Goal: Navigation & Orientation: Find specific page/section

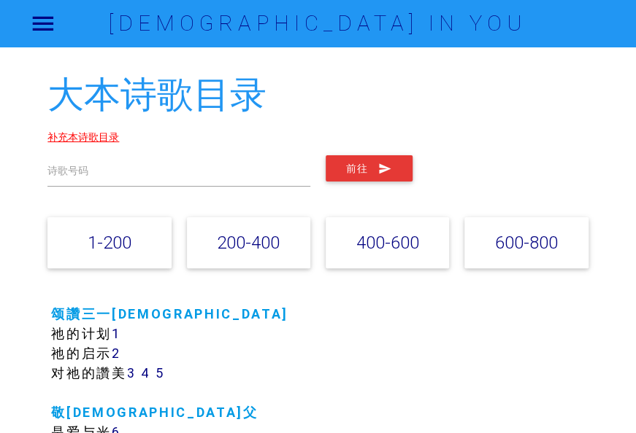
click at [95, 135] on link "补充本诗歌目录" at bounding box center [83, 137] width 72 height 13
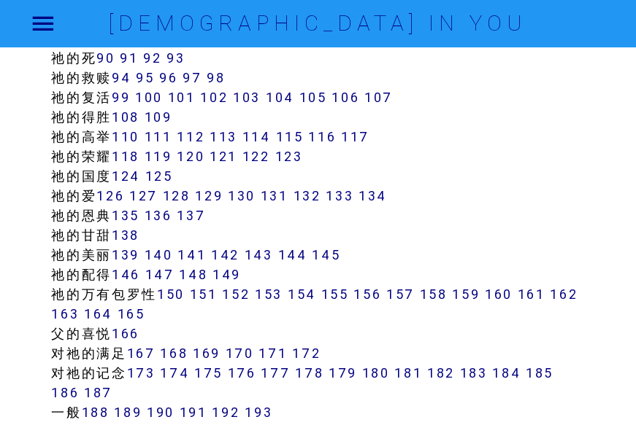
scroll to position [1095, 0]
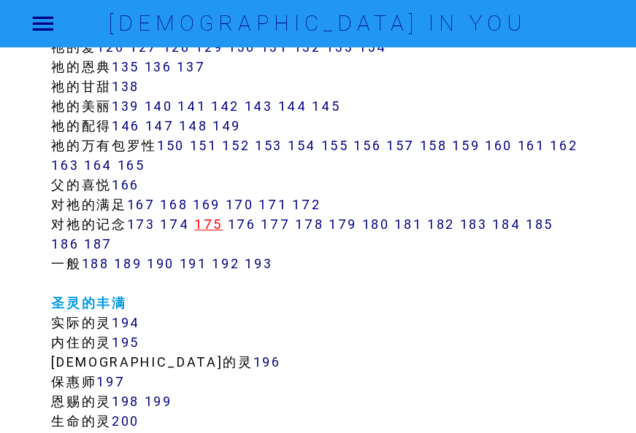
click at [215, 223] on link "175" at bounding box center [208, 224] width 28 height 17
click at [307, 223] on link "178" at bounding box center [309, 224] width 28 height 17
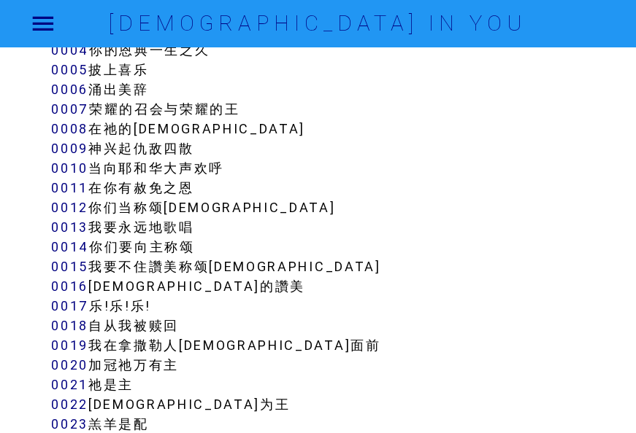
scroll to position [365, 0]
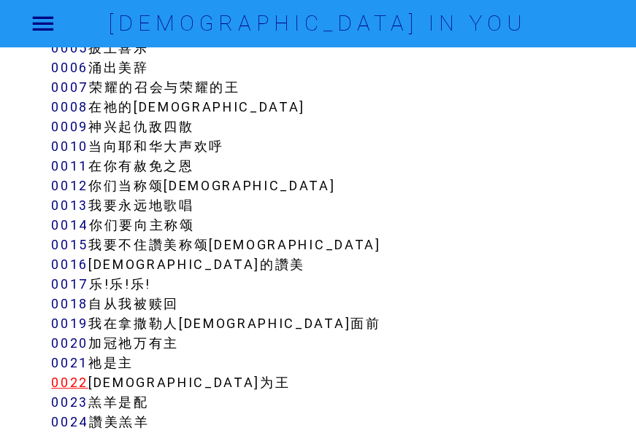
click at [80, 379] on link "0022" at bounding box center [69, 382] width 37 height 17
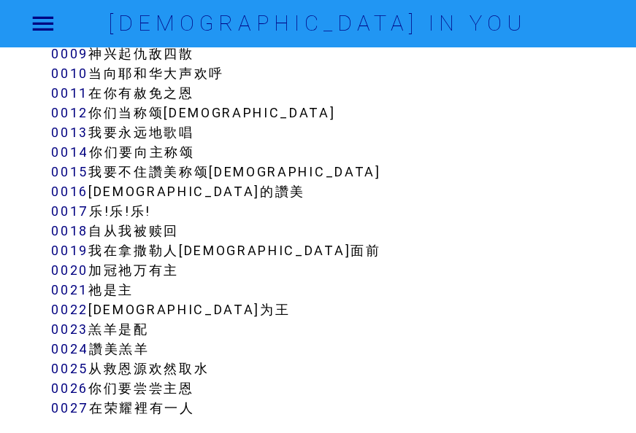
scroll to position [511, 0]
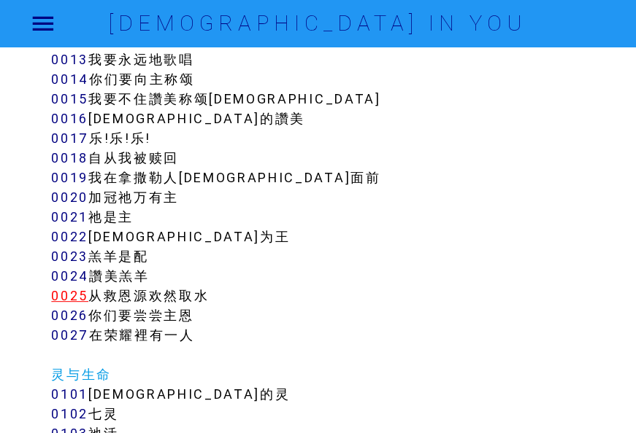
click at [62, 298] on link "0025" at bounding box center [69, 296] width 37 height 17
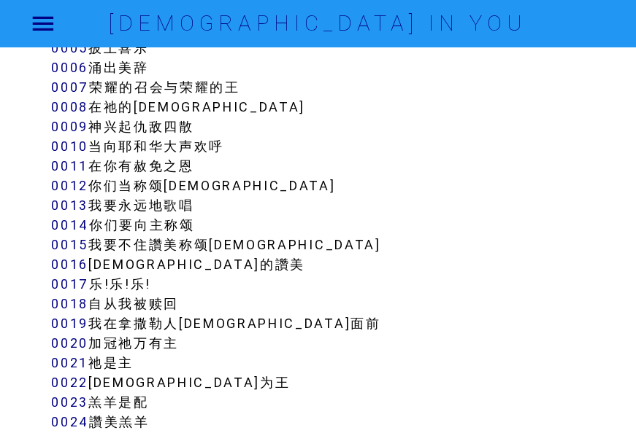
scroll to position [292, 0]
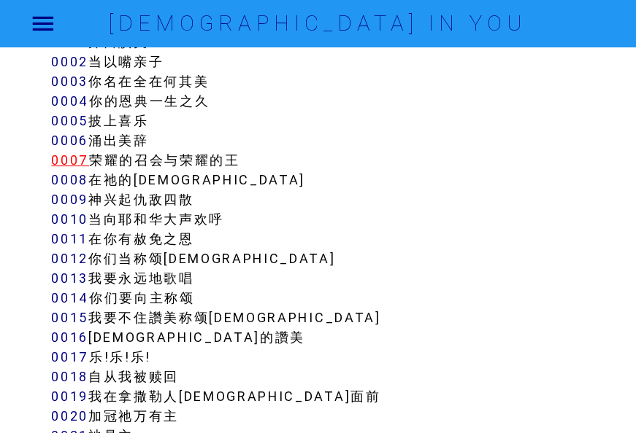
click at [75, 158] on link "0007" at bounding box center [70, 160] width 38 height 17
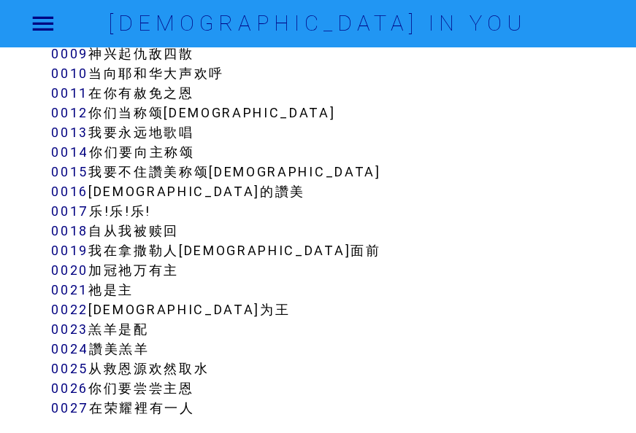
scroll to position [584, 0]
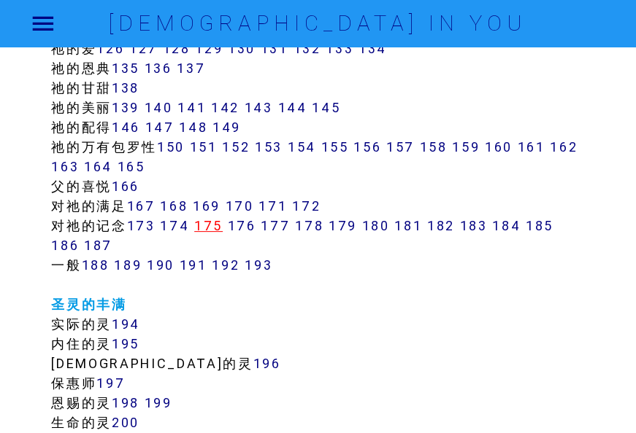
scroll to position [1095, 0]
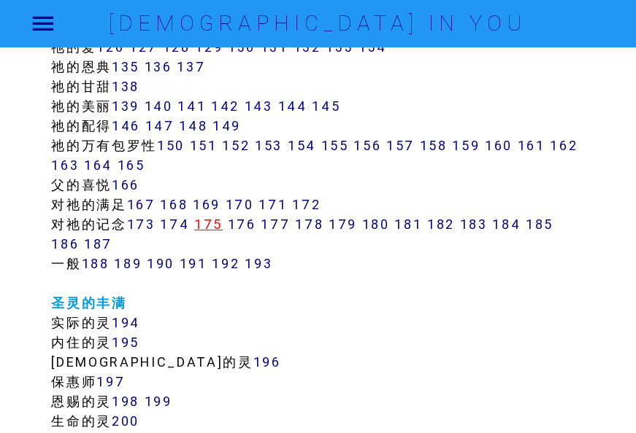
click at [222, 222] on link "175" at bounding box center [208, 224] width 28 height 17
click at [285, 222] on link "177" at bounding box center [275, 224] width 29 height 17
click at [282, 219] on link "177" at bounding box center [275, 224] width 29 height 17
click at [314, 230] on link "178" at bounding box center [309, 224] width 28 height 17
click at [351, 222] on link "179" at bounding box center [342, 224] width 28 height 17
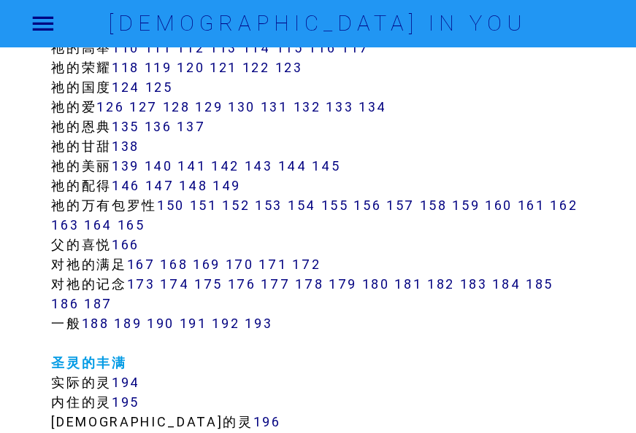
scroll to position [1022, 0]
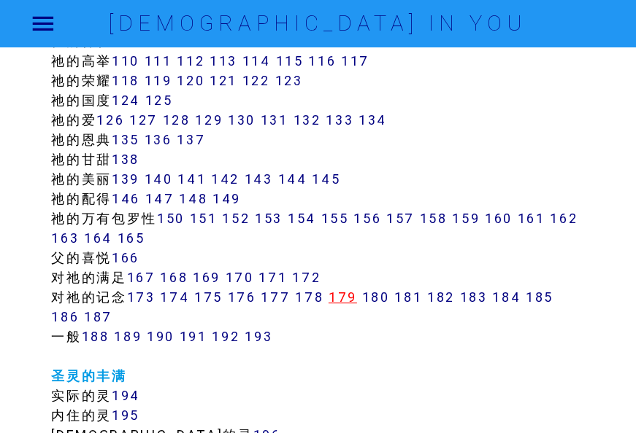
click at [347, 298] on link "179" at bounding box center [342, 297] width 28 height 17
click at [317, 295] on link "178" at bounding box center [309, 297] width 28 height 17
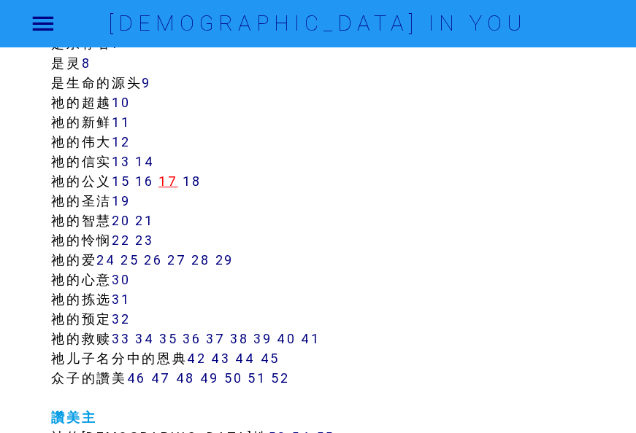
scroll to position [438, 0]
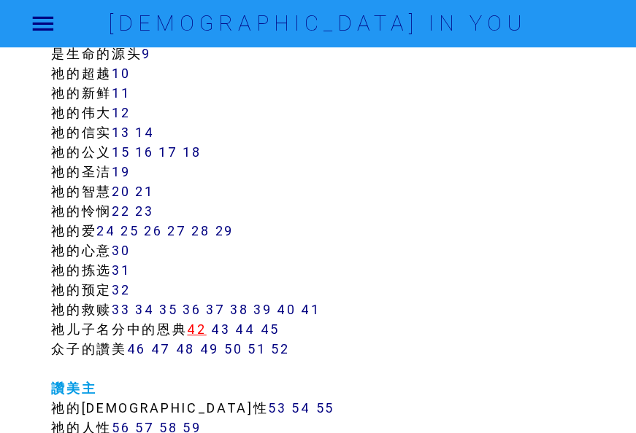
click at [205, 331] on link "42" at bounding box center [196, 329] width 19 height 17
click at [185, 351] on link "48" at bounding box center [185, 349] width 19 height 17
click at [231, 350] on link "50" at bounding box center [233, 349] width 18 height 17
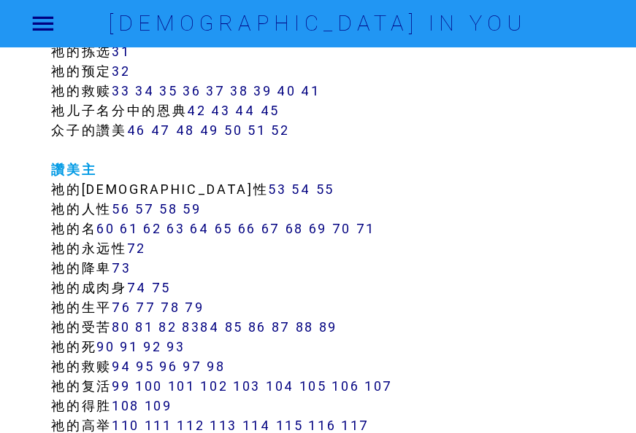
scroll to position [730, 0]
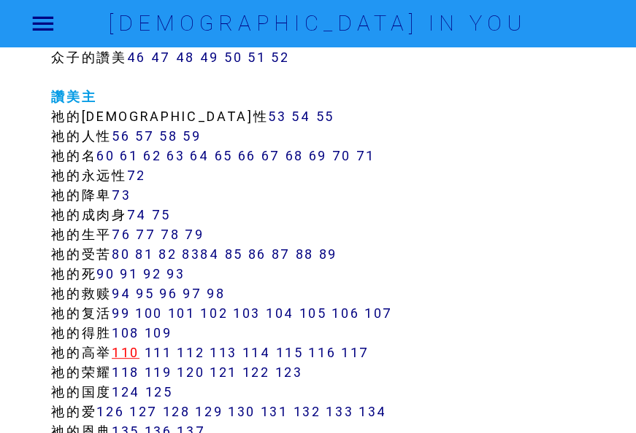
click at [131, 355] on link "110" at bounding box center [126, 352] width 28 height 17
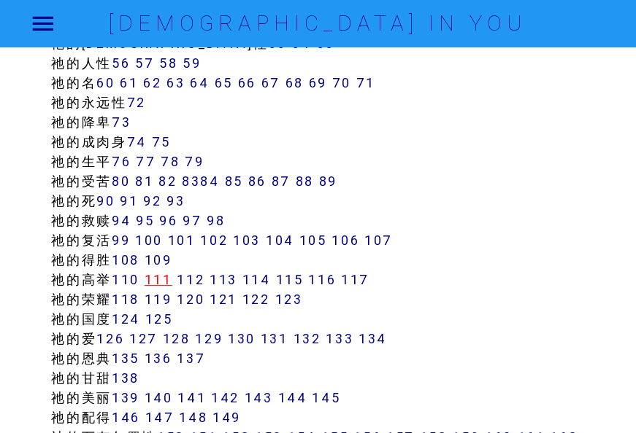
click at [164, 283] on link "111" at bounding box center [158, 279] width 28 height 17
click at [198, 279] on link "112" at bounding box center [191, 279] width 28 height 17
click at [225, 279] on link "113" at bounding box center [223, 279] width 28 height 17
click at [264, 282] on link "114" at bounding box center [256, 279] width 28 height 17
click at [298, 276] on link "115" at bounding box center [289, 279] width 28 height 17
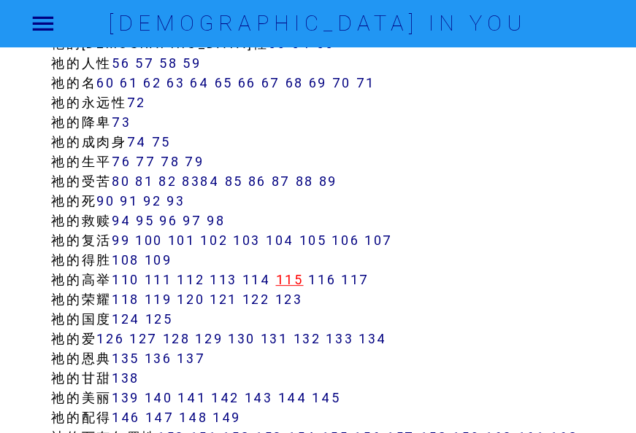
click at [301, 282] on link "115" at bounding box center [289, 279] width 28 height 17
click at [303, 282] on link "115" at bounding box center [289, 279] width 28 height 17
click at [328, 277] on link "116" at bounding box center [322, 279] width 28 height 17
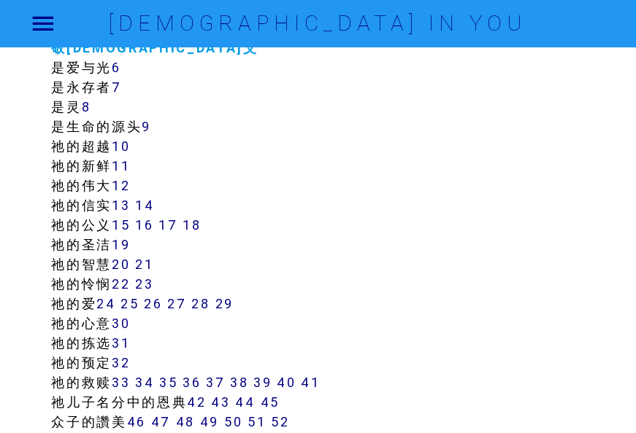
scroll to position [292, 0]
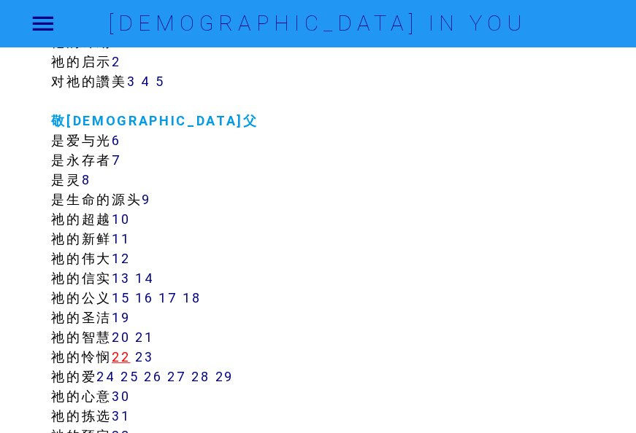
click at [126, 354] on link "22" at bounding box center [121, 357] width 18 height 17
click at [146, 357] on link "23" at bounding box center [144, 357] width 18 height 17
click at [126, 357] on link "22" at bounding box center [121, 357] width 18 height 17
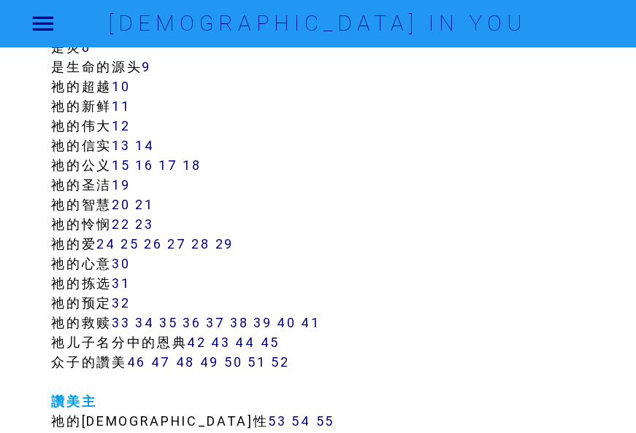
scroll to position [438, 0]
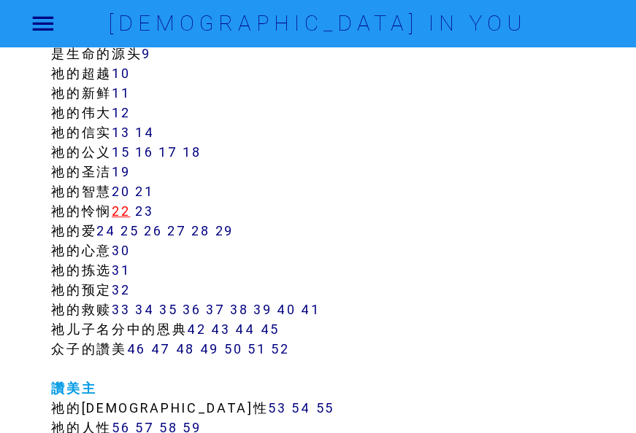
click at [128, 212] on link "22" at bounding box center [121, 211] width 18 height 17
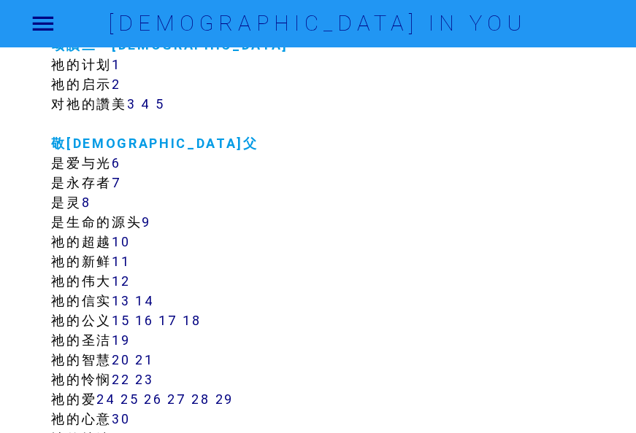
scroll to position [292, 0]
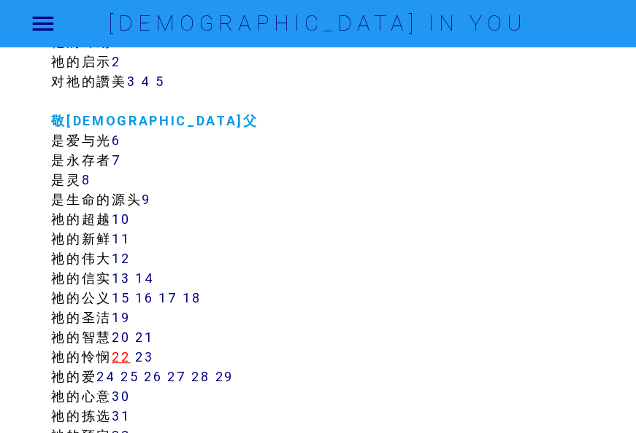
click at [128, 353] on link "22" at bounding box center [121, 357] width 18 height 17
click at [147, 350] on link "23" at bounding box center [144, 357] width 18 height 17
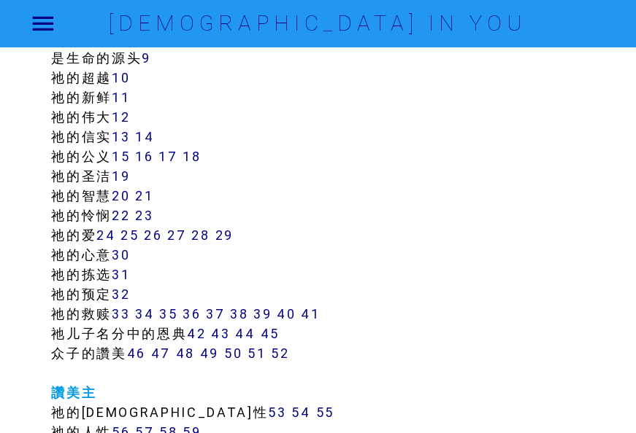
scroll to position [438, 0]
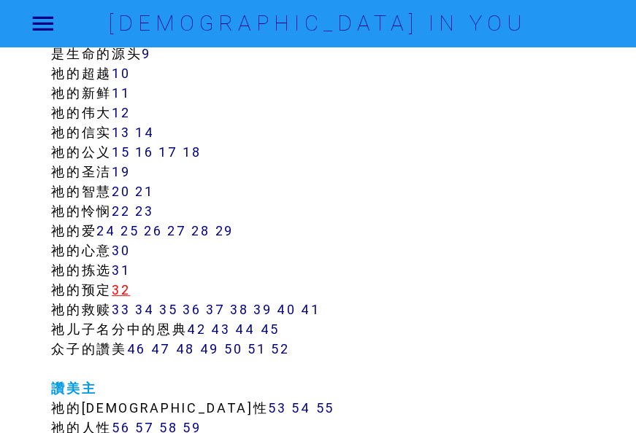
click at [124, 288] on link "32" at bounding box center [121, 290] width 18 height 17
click at [130, 269] on link "31" at bounding box center [121, 270] width 18 height 17
click at [126, 310] on link "33" at bounding box center [121, 309] width 18 height 17
click at [111, 228] on link "24" at bounding box center [105, 231] width 19 height 17
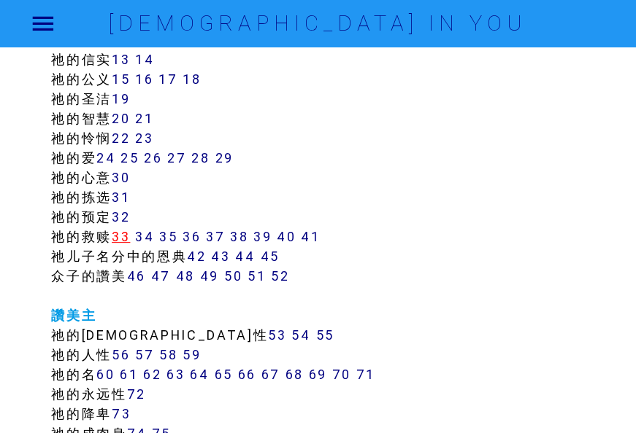
click at [127, 237] on link "33" at bounding box center [121, 236] width 18 height 17
click at [177, 237] on link "35" at bounding box center [168, 236] width 18 height 17
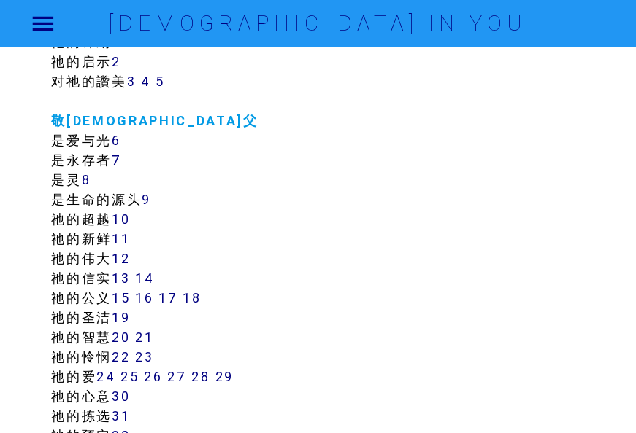
click at [126, 302] on link "15" at bounding box center [121, 298] width 18 height 17
click at [152, 293] on link "16" at bounding box center [144, 298] width 18 height 17
